Goal: Find specific page/section: Find specific page/section

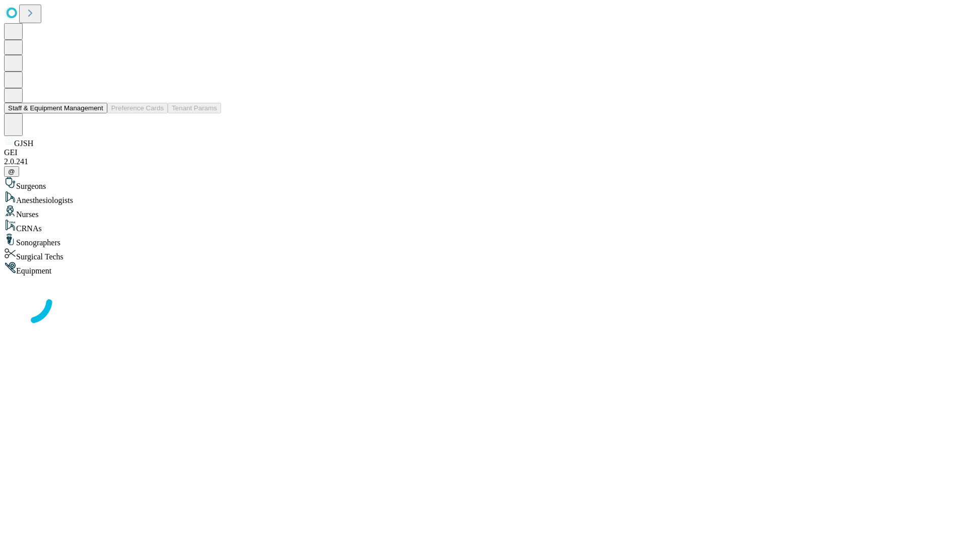
click at [96, 113] on button "Staff & Equipment Management" at bounding box center [55, 108] width 103 height 11
